Goal: Information Seeking & Learning: Find contact information

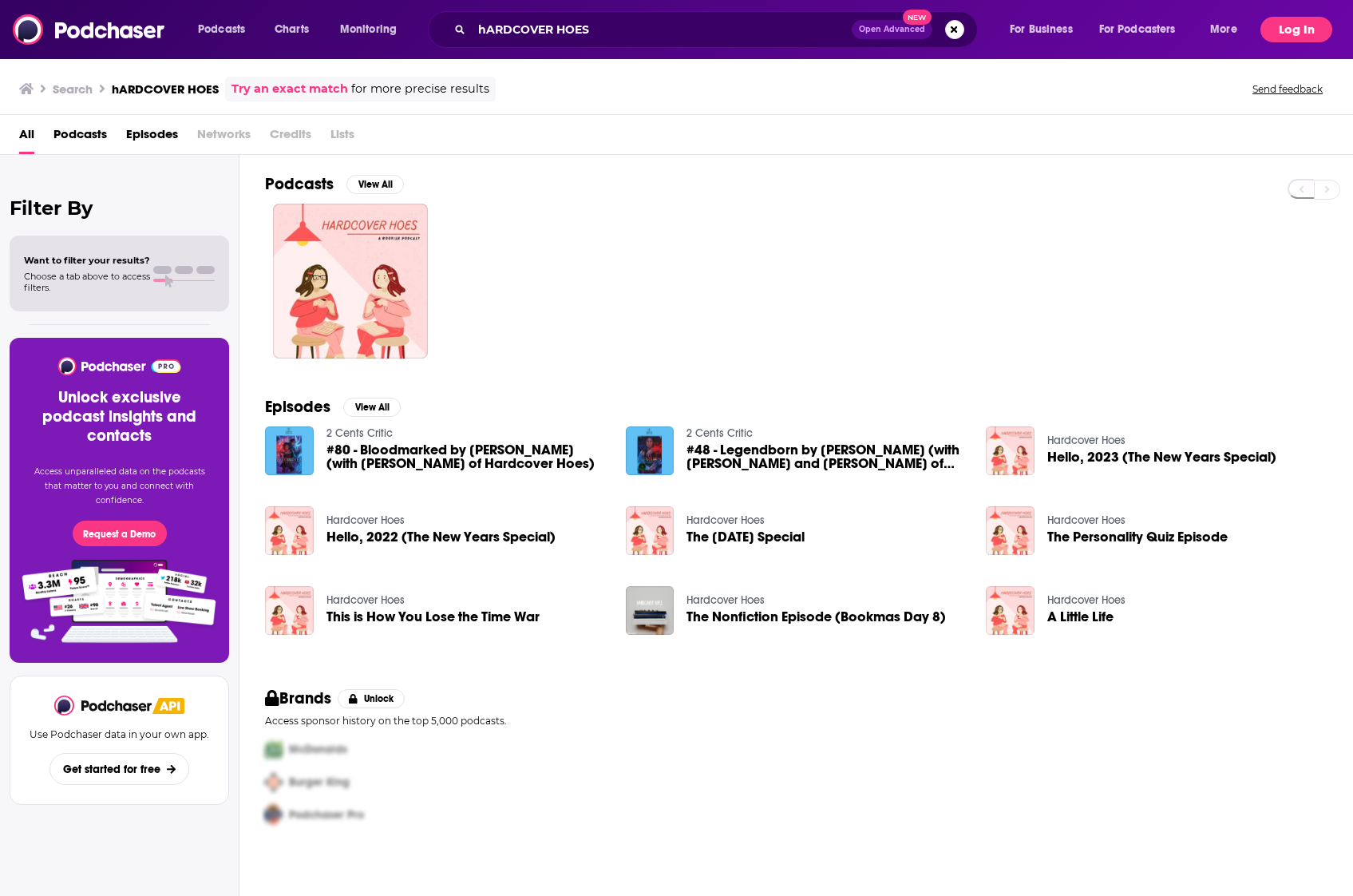
click at [1281, 32] on button "Log In" at bounding box center [1296, 29] width 72 height 26
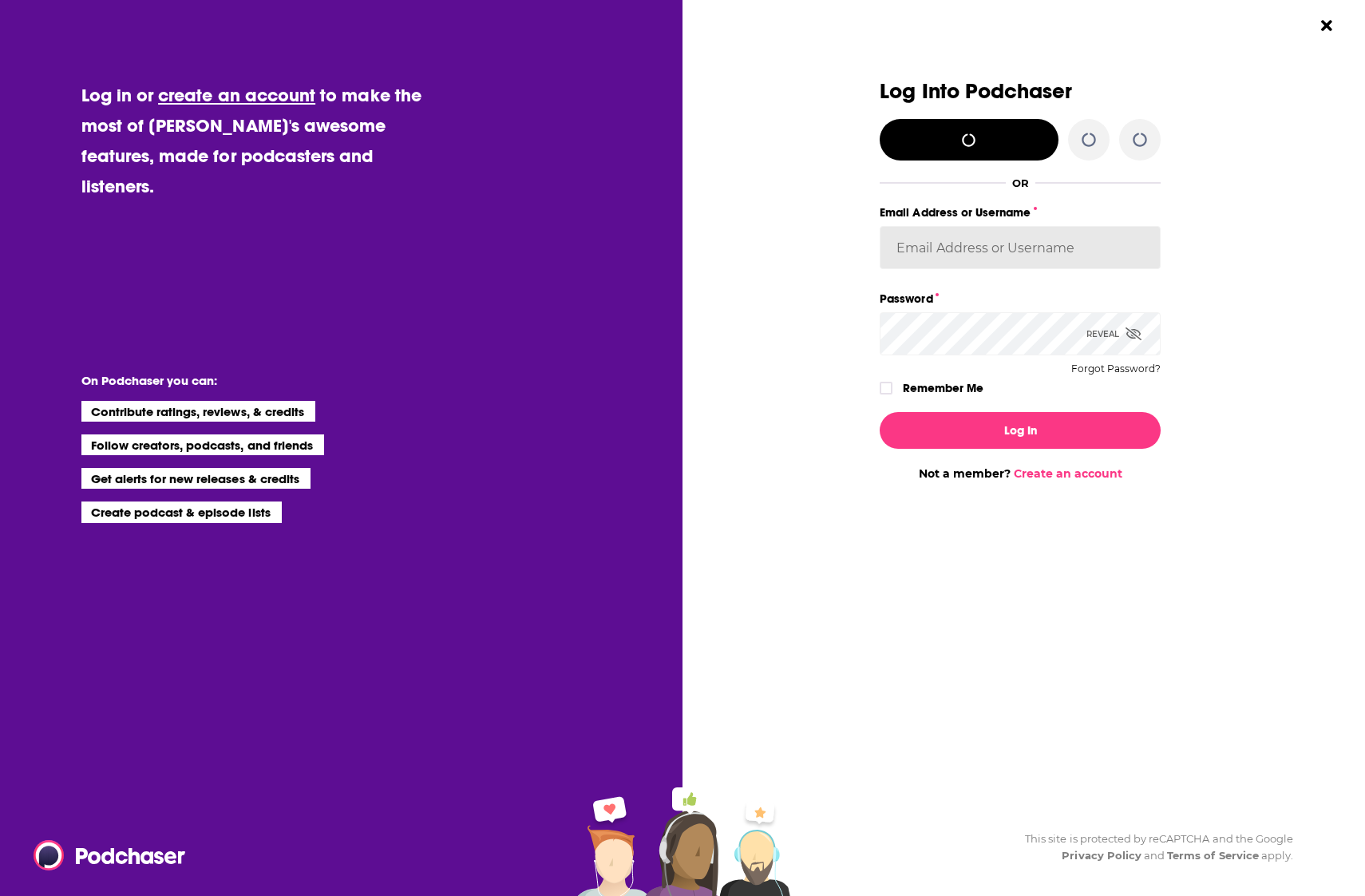
type input "[PERSON_NAME][EMAIL_ADDRESS][DOMAIN_NAME]"
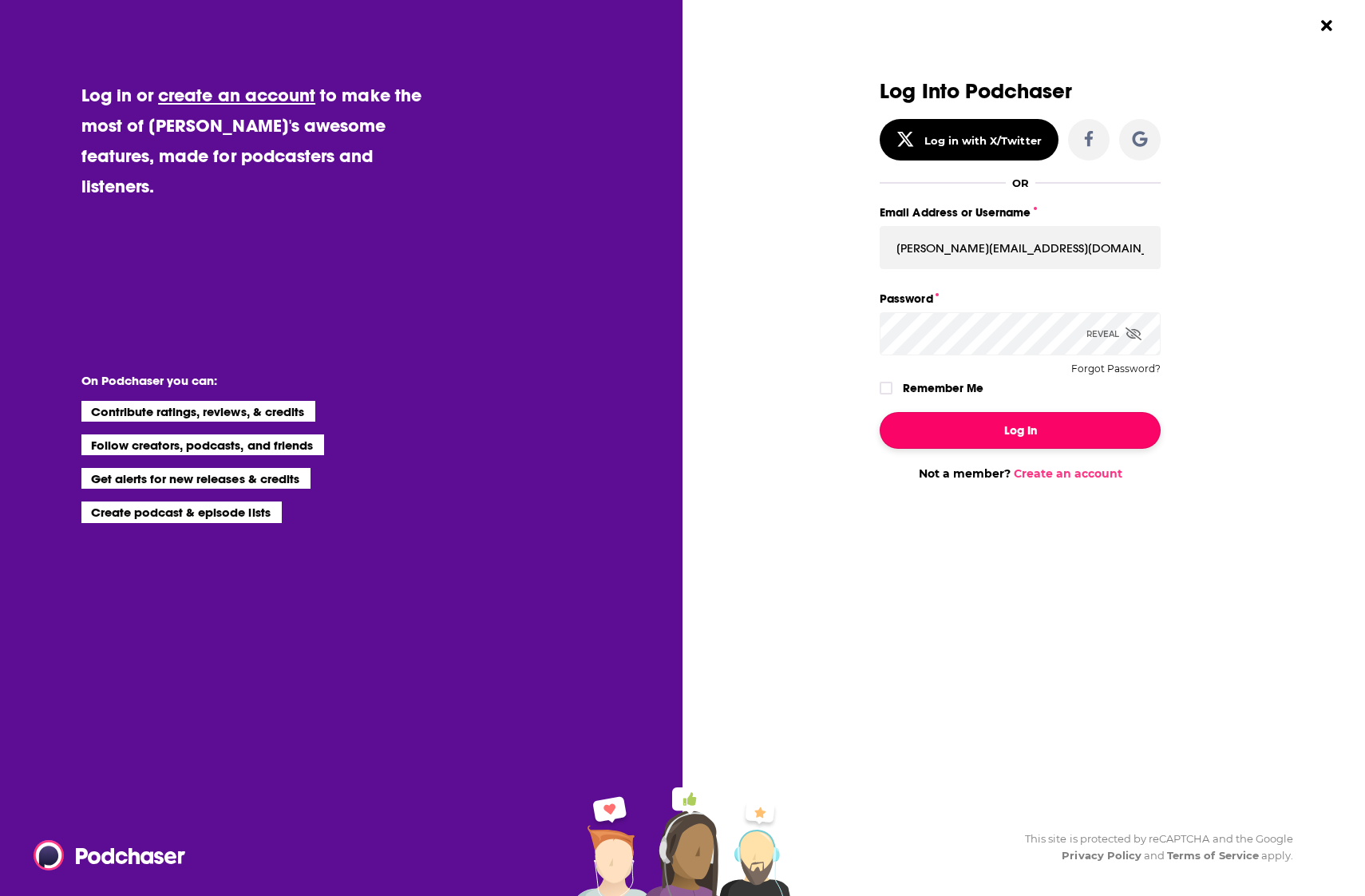
drag, startPoint x: 984, startPoint y: 436, endPoint x: 961, endPoint y: 414, distance: 31.8
click at [980, 432] on button "Log In" at bounding box center [1020, 430] width 281 height 37
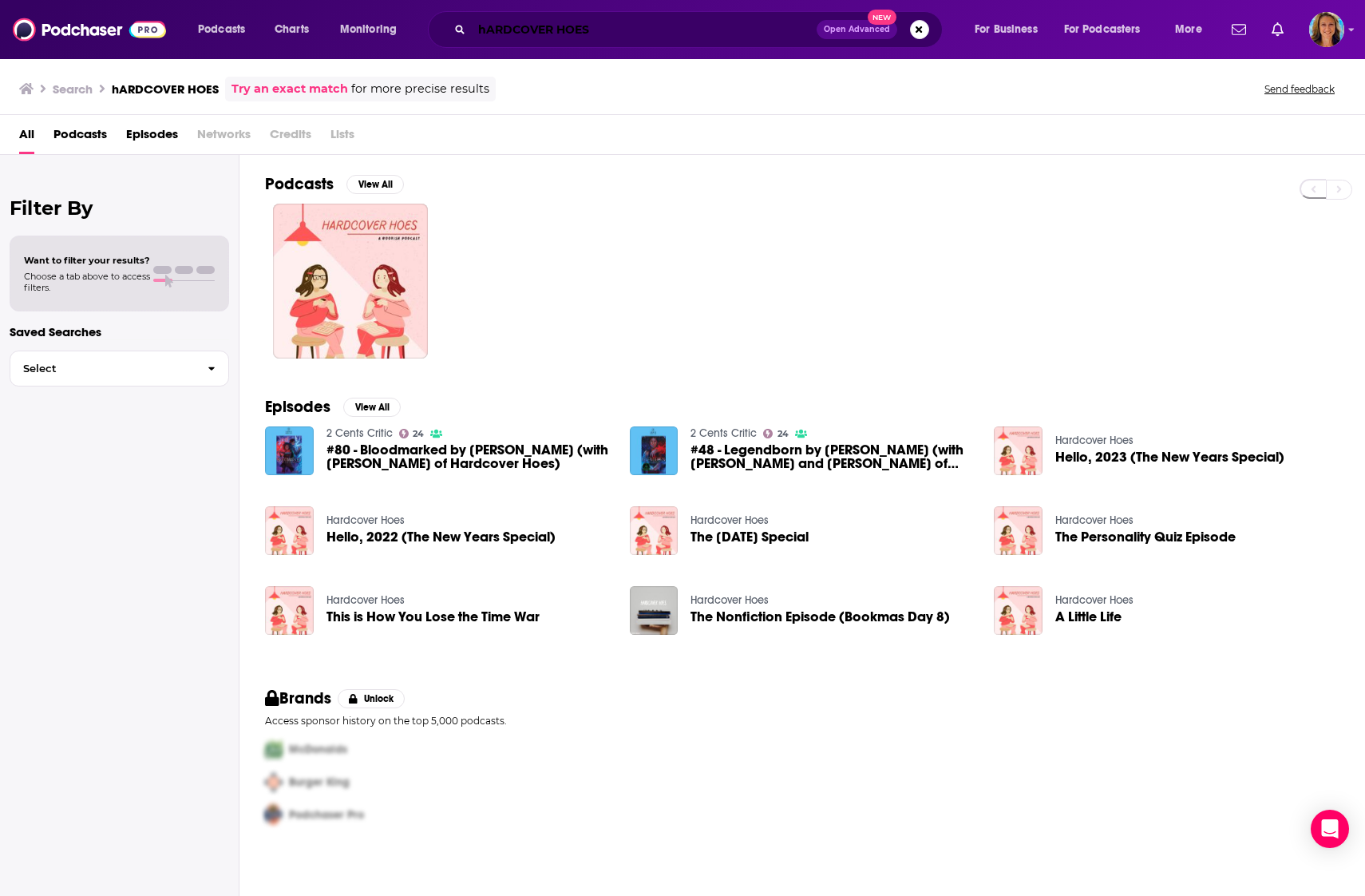
click at [517, 22] on input "hARDCOVER HOES" at bounding box center [644, 29] width 345 height 26
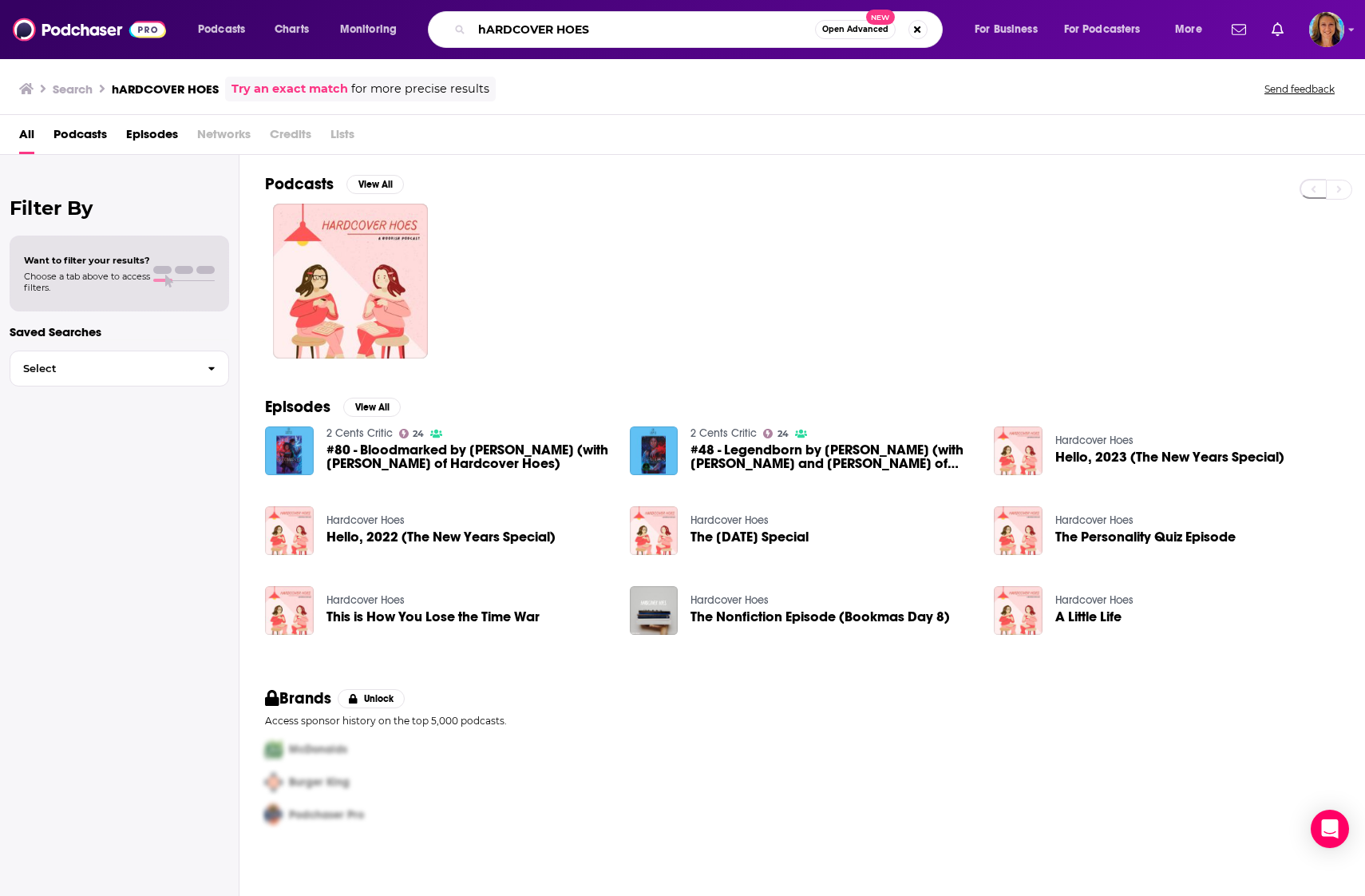
drag, startPoint x: 604, startPoint y: 27, endPoint x: 427, endPoint y: 22, distance: 177.1
click at [419, 21] on div "Podcasts Charts Monitoring hARDCOVER HOES Open Advanced New For Business For Po…" at bounding box center [701, 30] width 1030 height 37
type input "happy place"
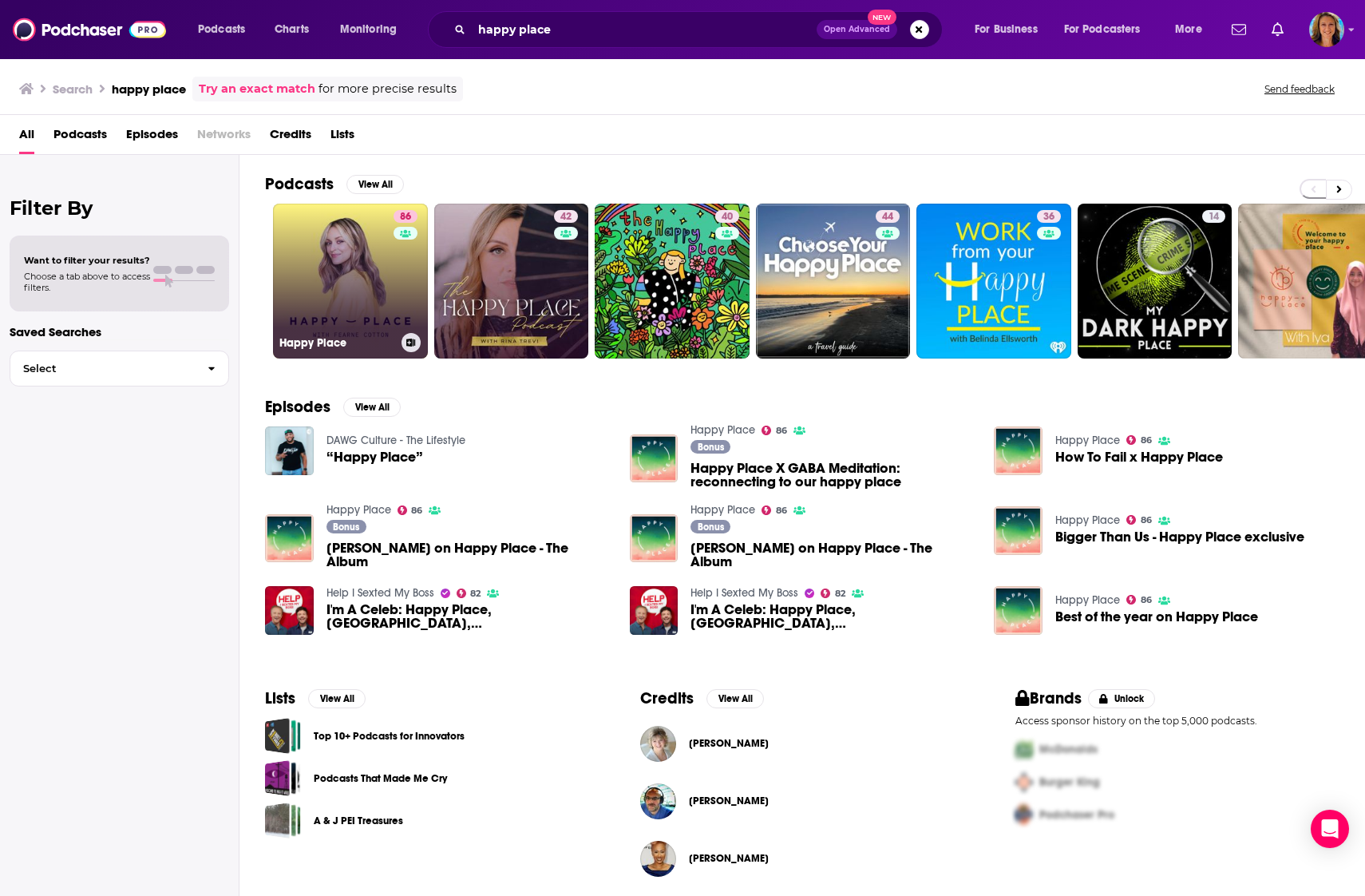
click at [343, 316] on link "[STREET_ADDRESS]" at bounding box center [350, 280] width 155 height 155
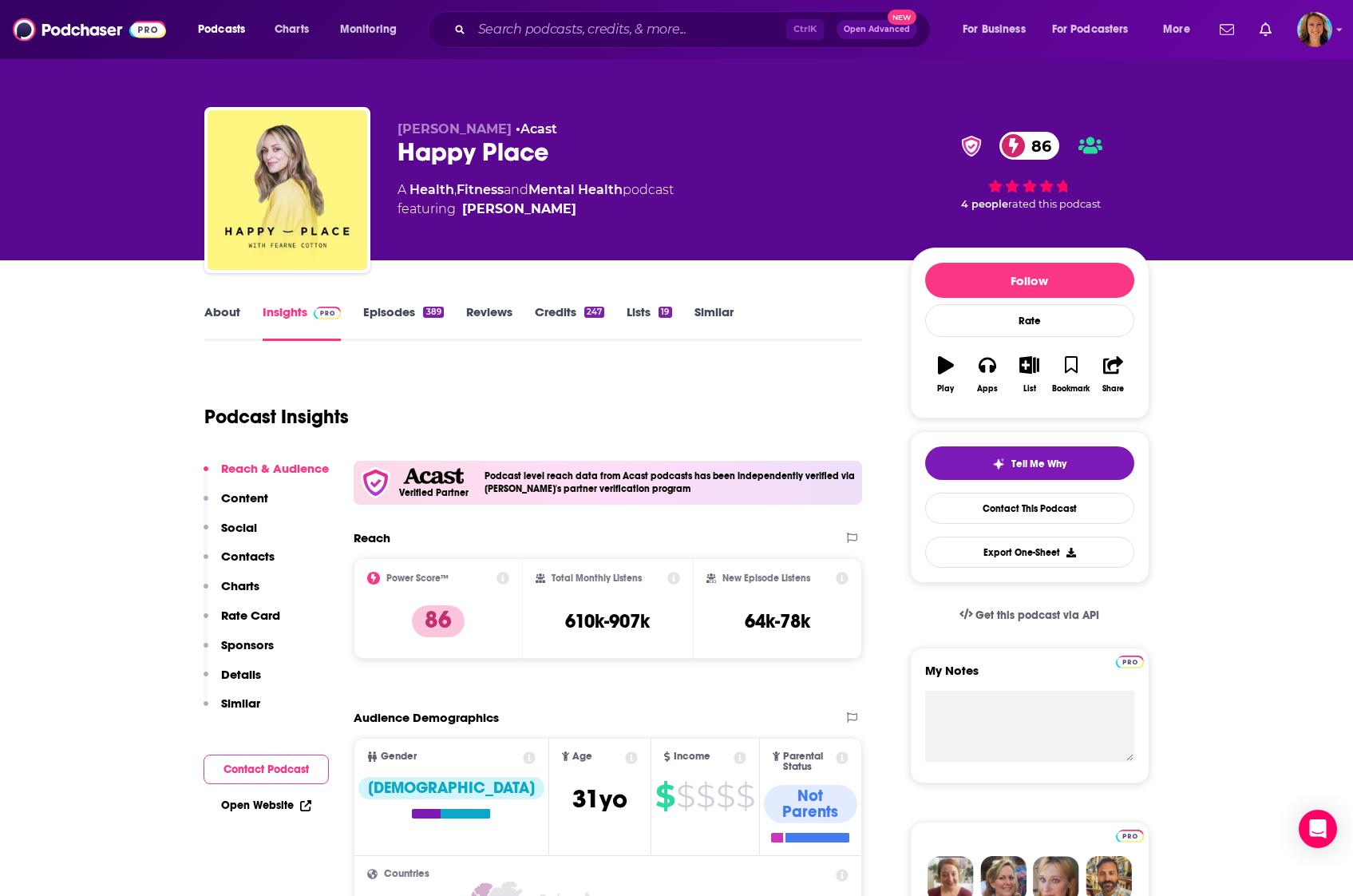
click at [214, 315] on link "About" at bounding box center [222, 323] width 36 height 37
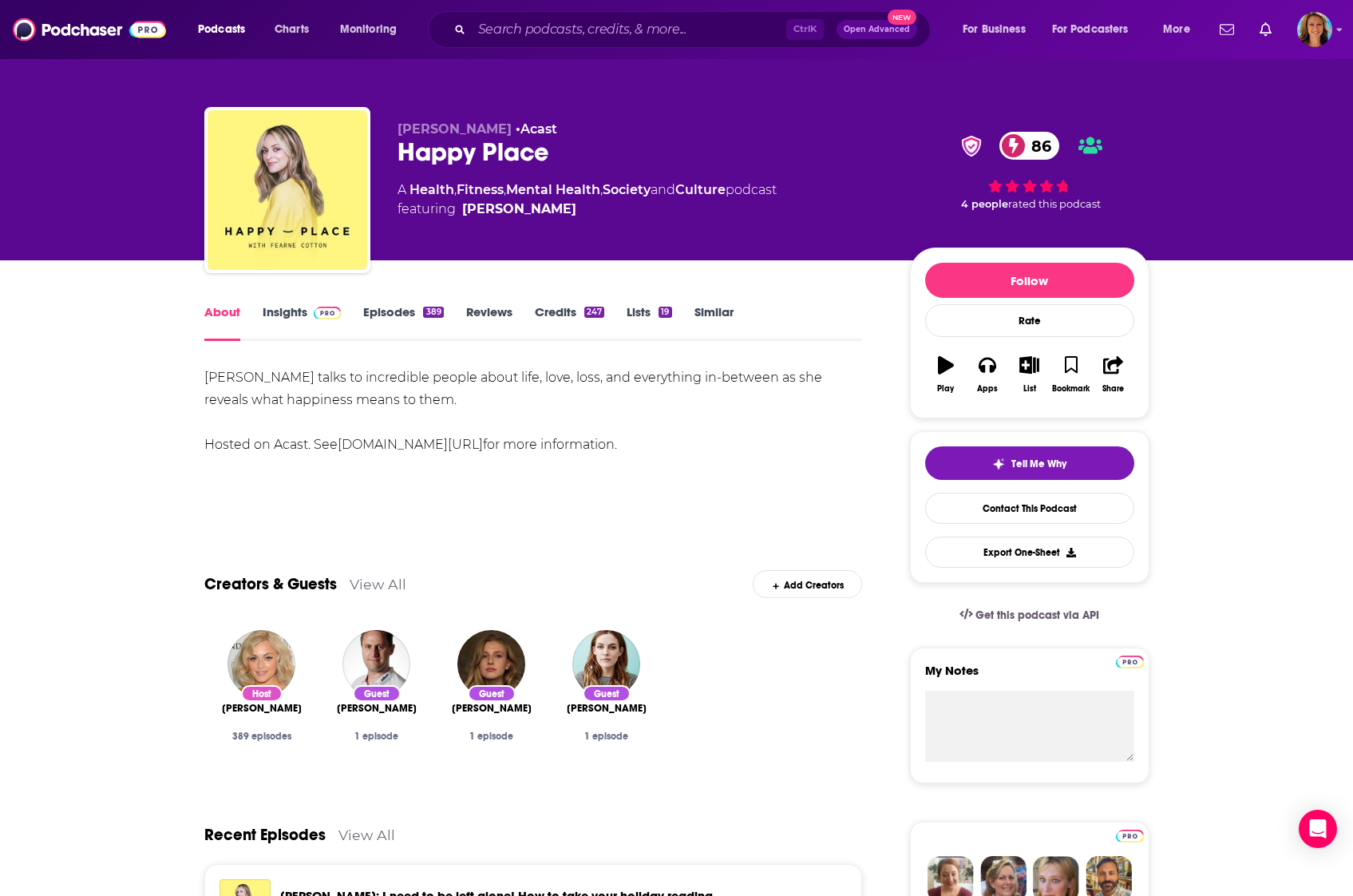
click at [277, 317] on link "Insights" at bounding box center [301, 323] width 79 height 37
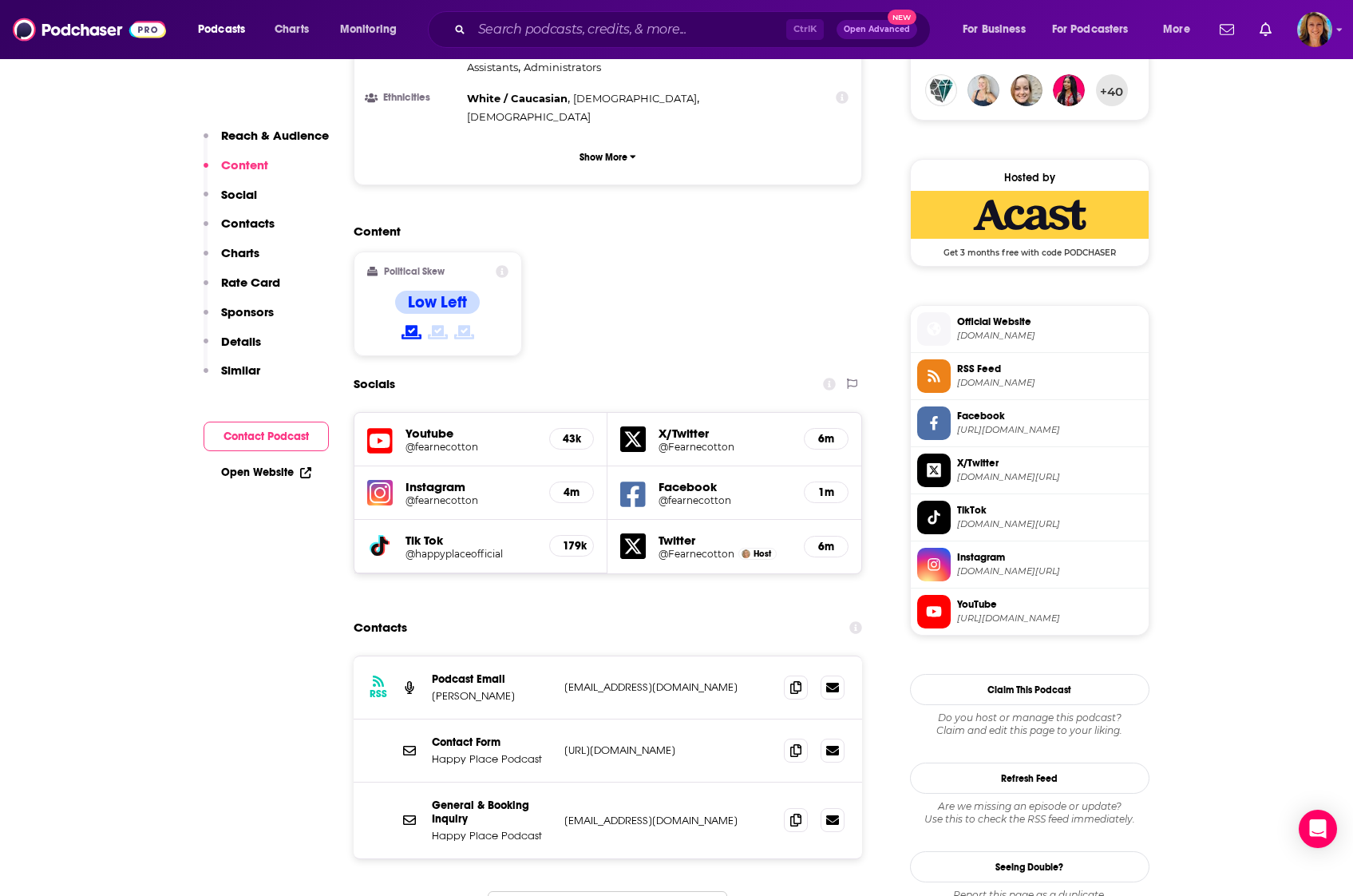
scroll to position [1197, 0]
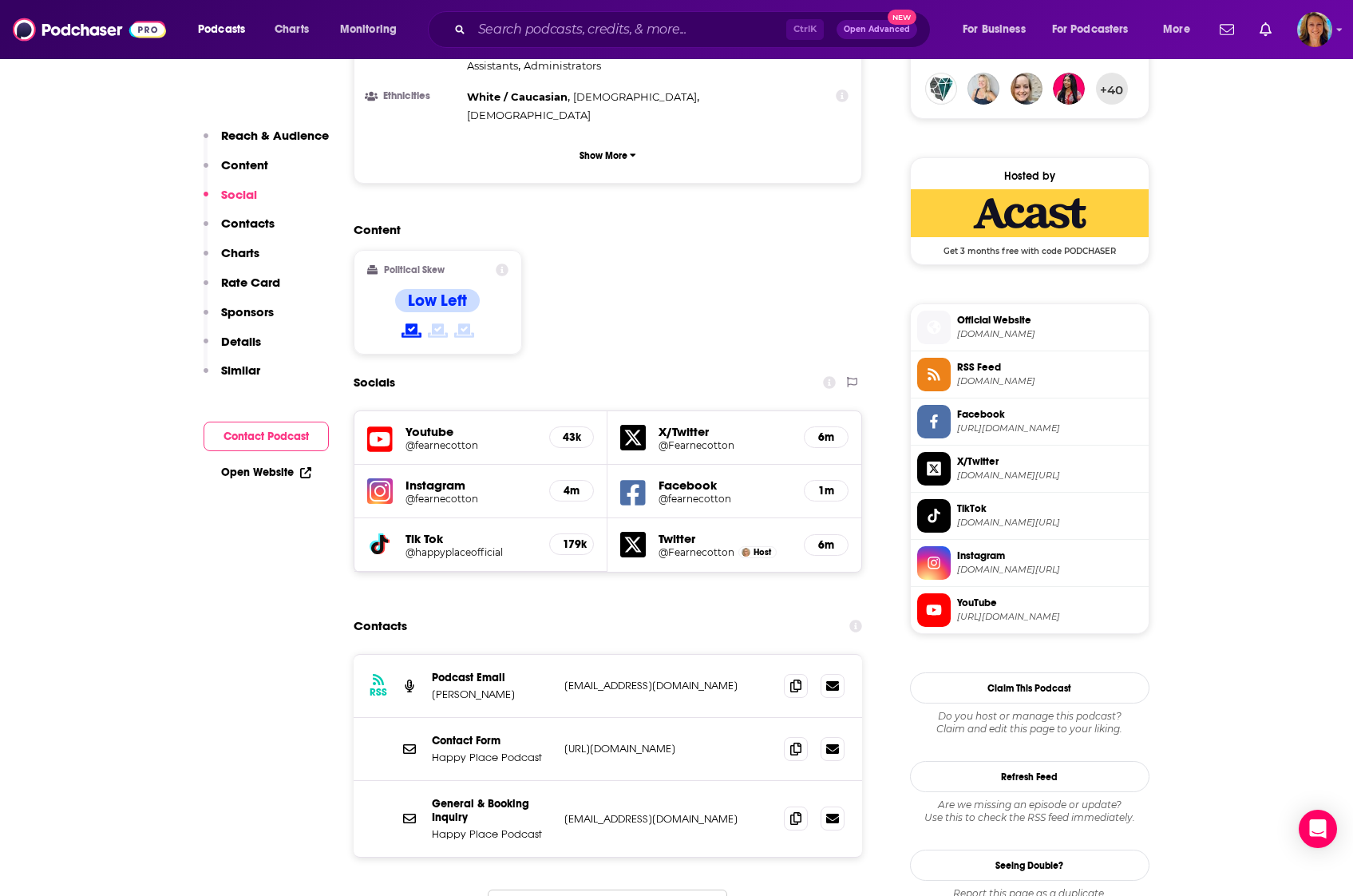
click at [670, 741] on p "[URL][DOMAIN_NAME]" at bounding box center [668, 748] width 208 height 13
